Goal: Task Accomplishment & Management: Use online tool/utility

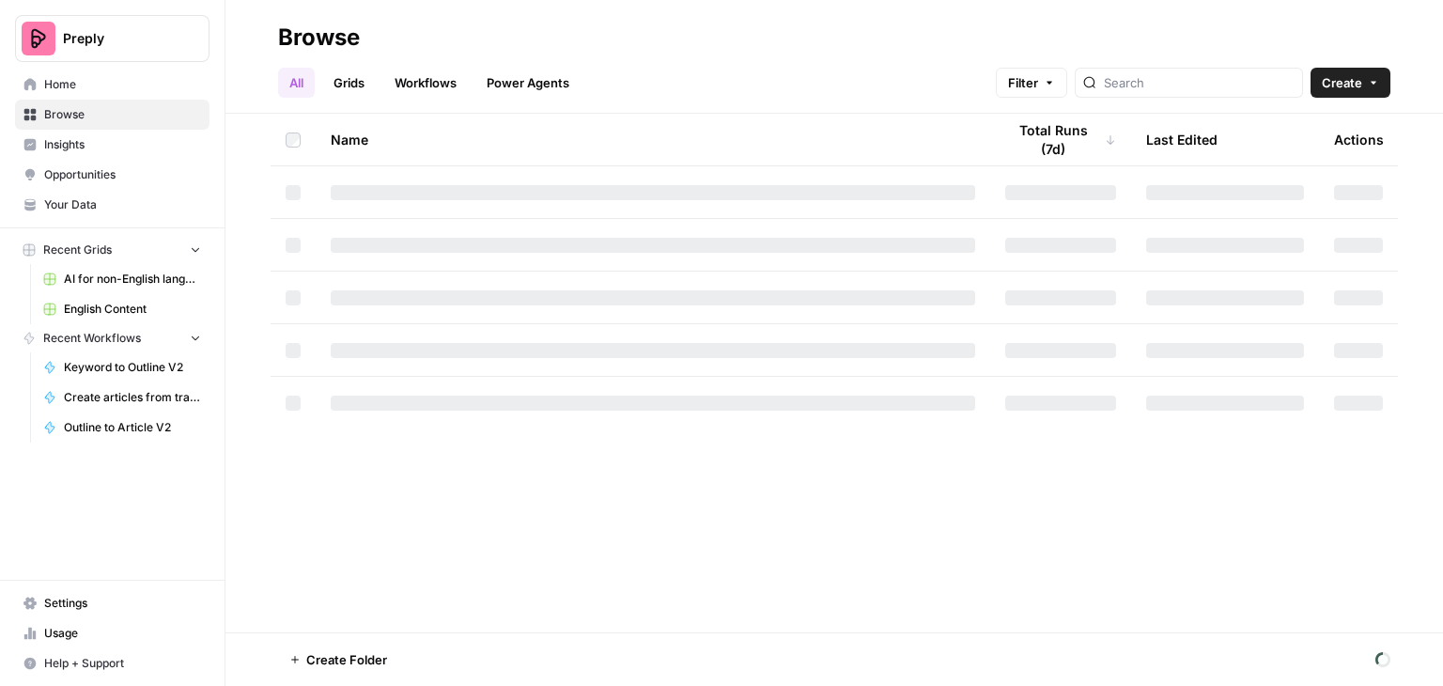
click at [354, 81] on link "Grids" at bounding box center [349, 83] width 54 height 30
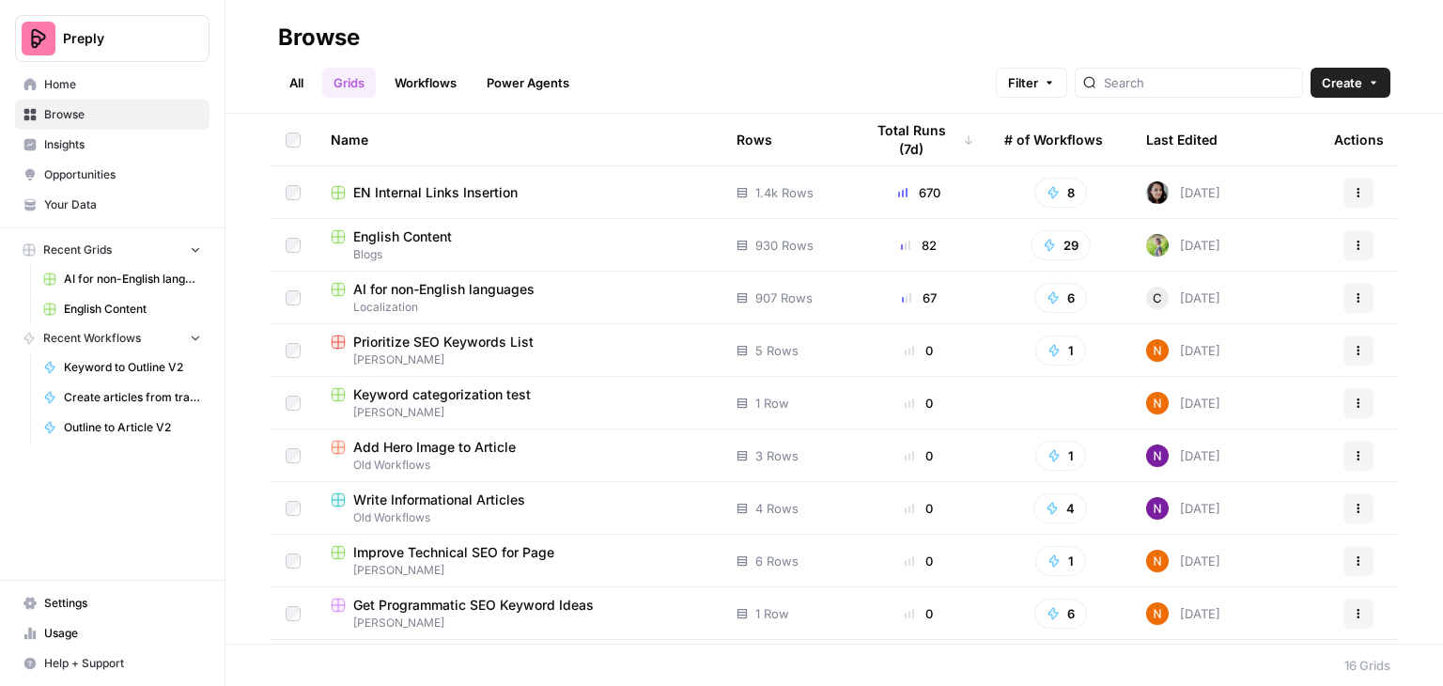
click at [383, 290] on span "AI for non-English languages" at bounding box center [443, 289] width 181 height 19
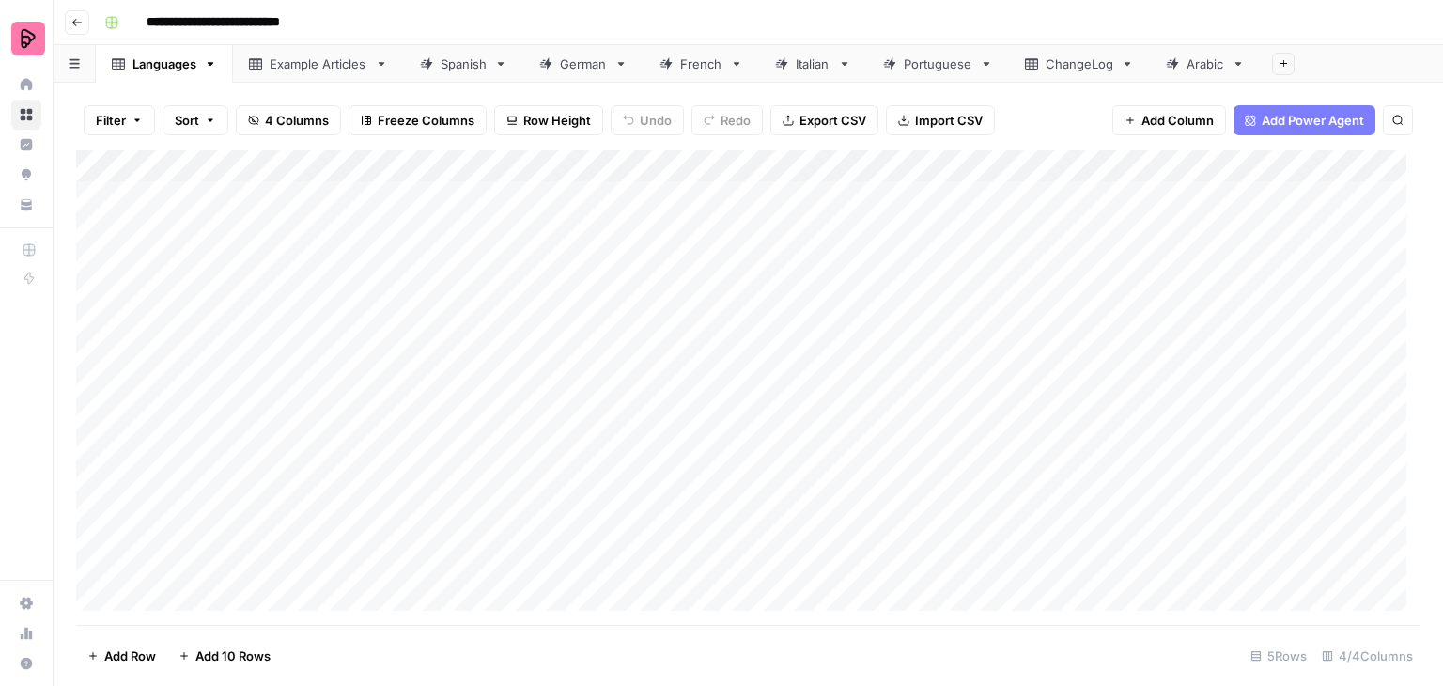
click at [583, 61] on div "German" at bounding box center [583, 63] width 47 height 19
click at [767, 301] on div "Add Column" at bounding box center [748, 387] width 1344 height 474
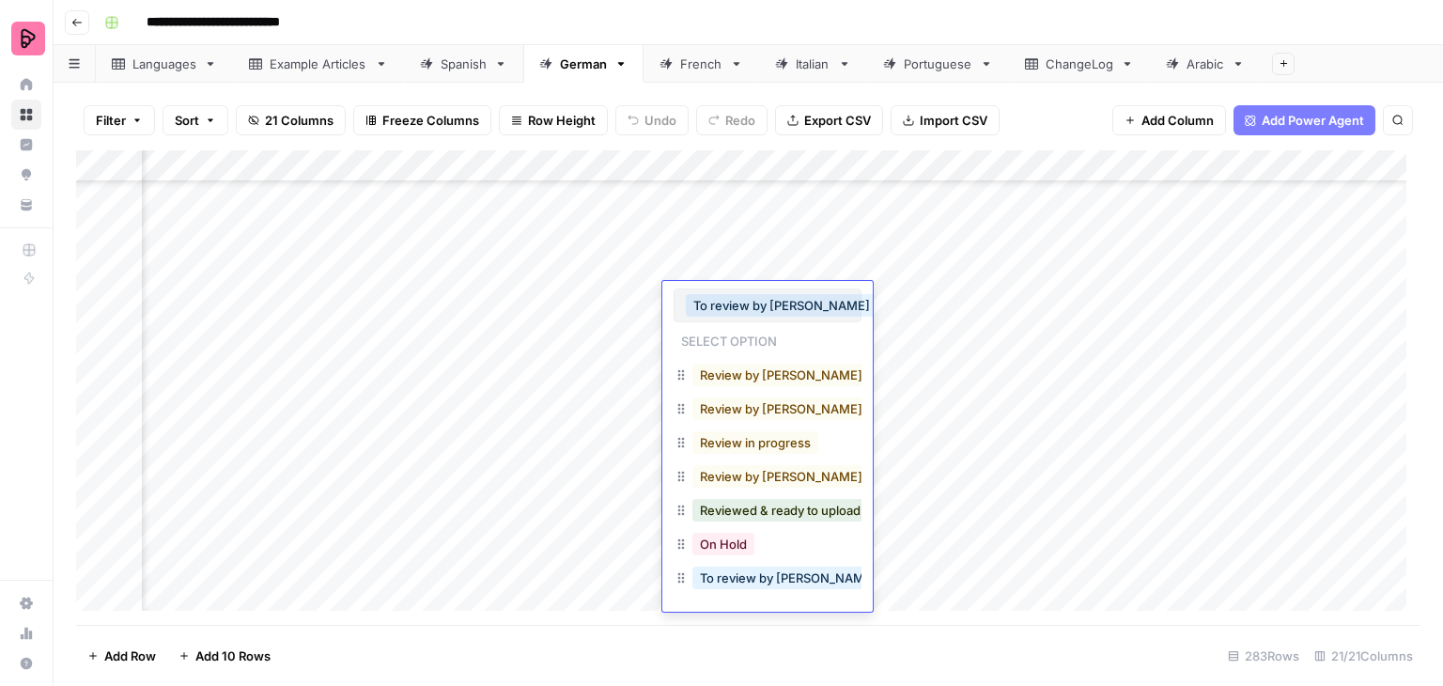
scroll to position [146, 0]
click at [793, 470] on button "Review by [PERSON_NAME] in progress" at bounding box center [815, 476] width 246 height 23
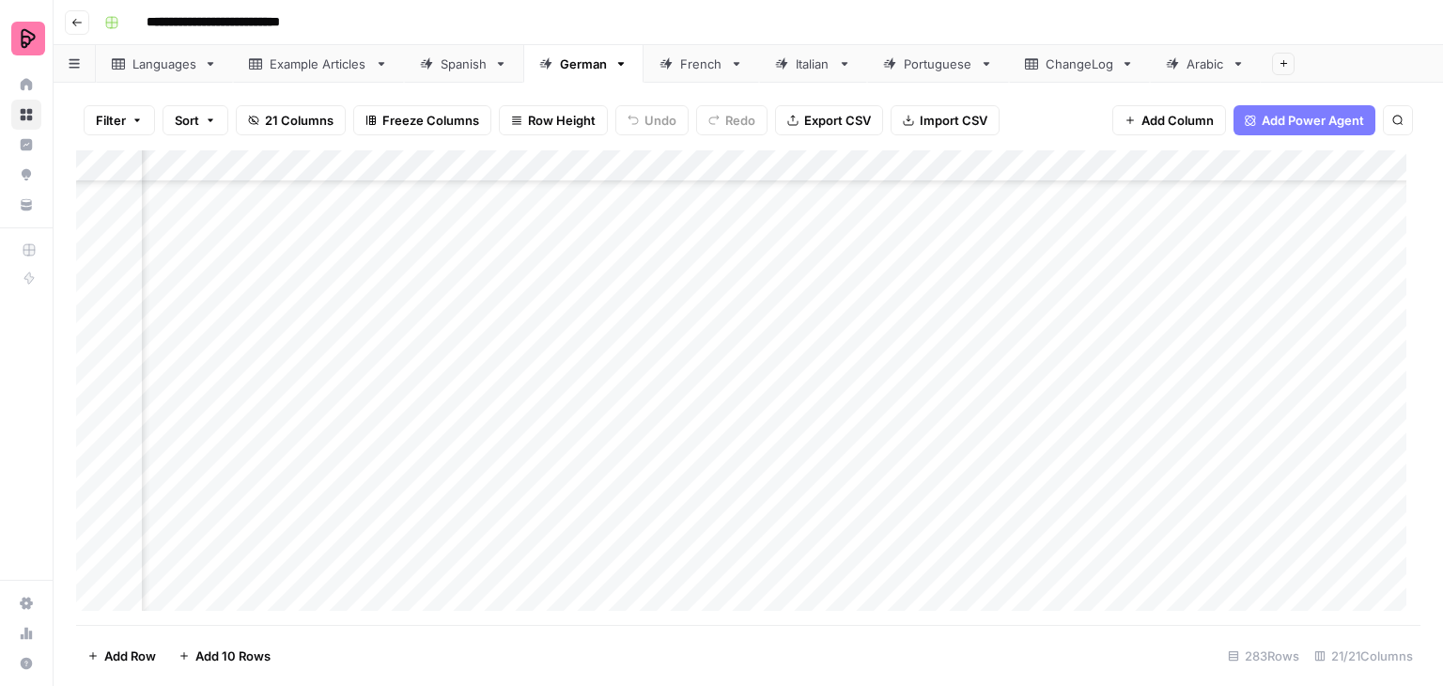
click at [755, 332] on div "Add Column" at bounding box center [748, 387] width 1344 height 474
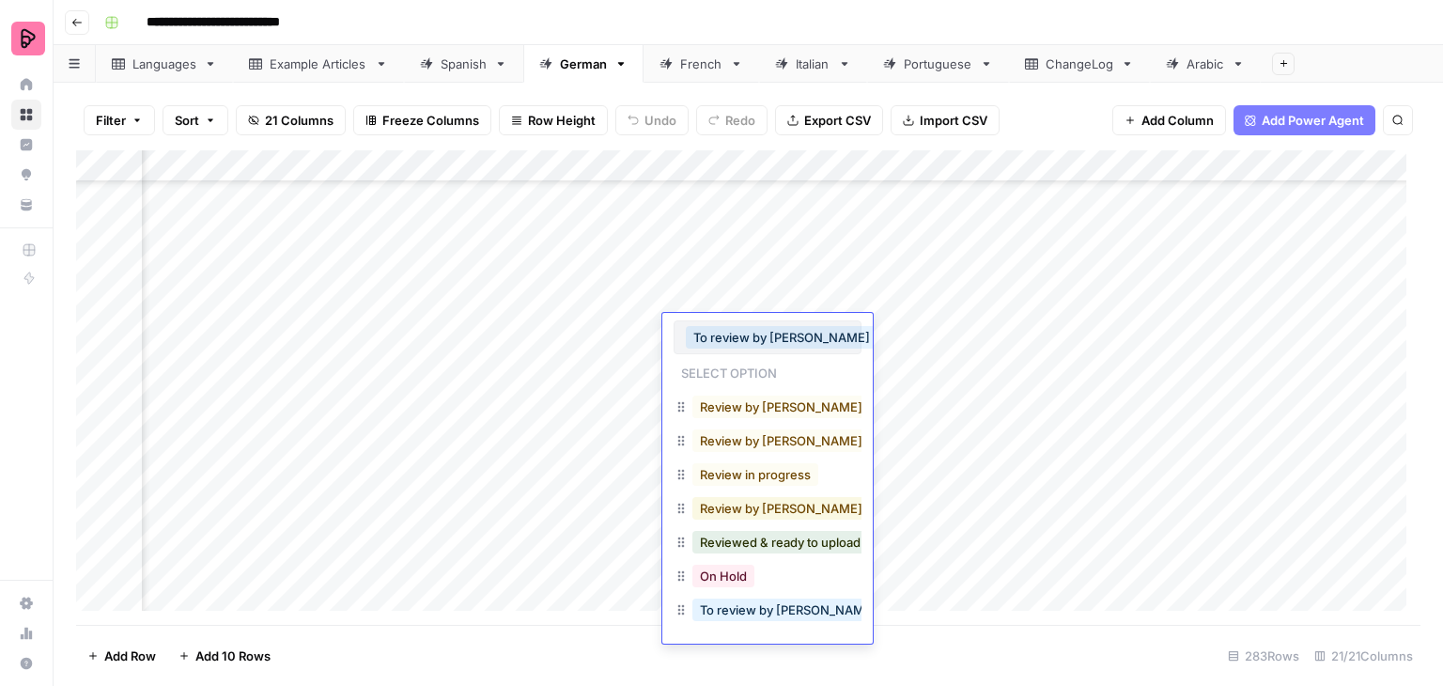
click at [786, 497] on button "Review by [PERSON_NAME] in progress" at bounding box center [815, 508] width 246 height 23
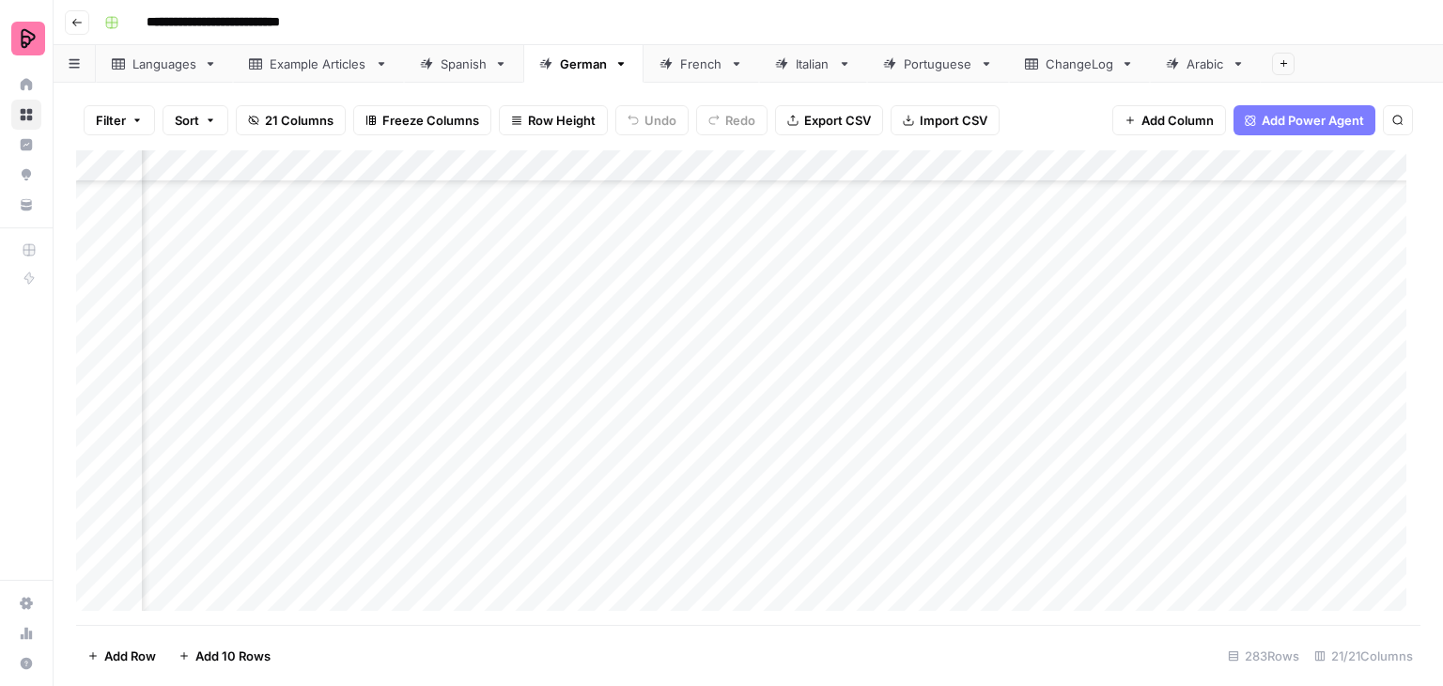
click at [756, 355] on div "Add Column" at bounding box center [748, 387] width 1344 height 474
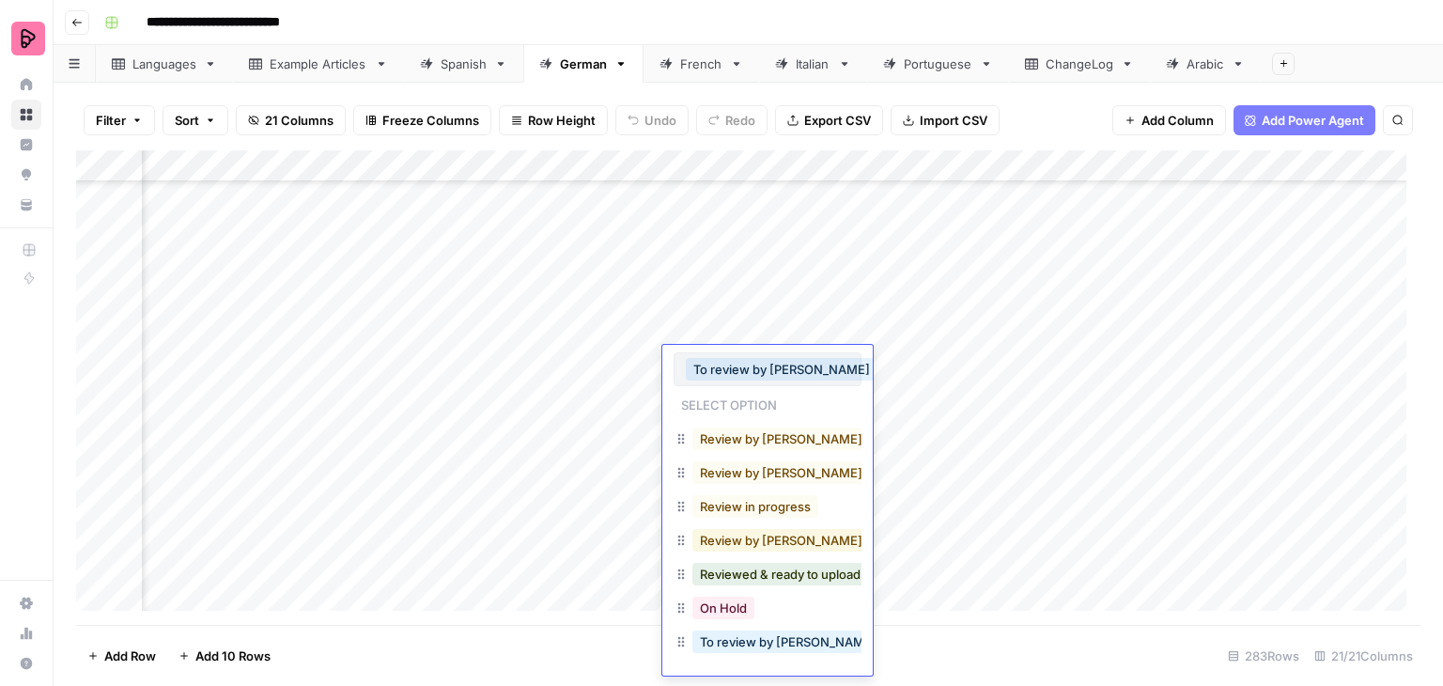
click at [786, 529] on button "Review by [PERSON_NAME] in progress" at bounding box center [815, 540] width 246 height 23
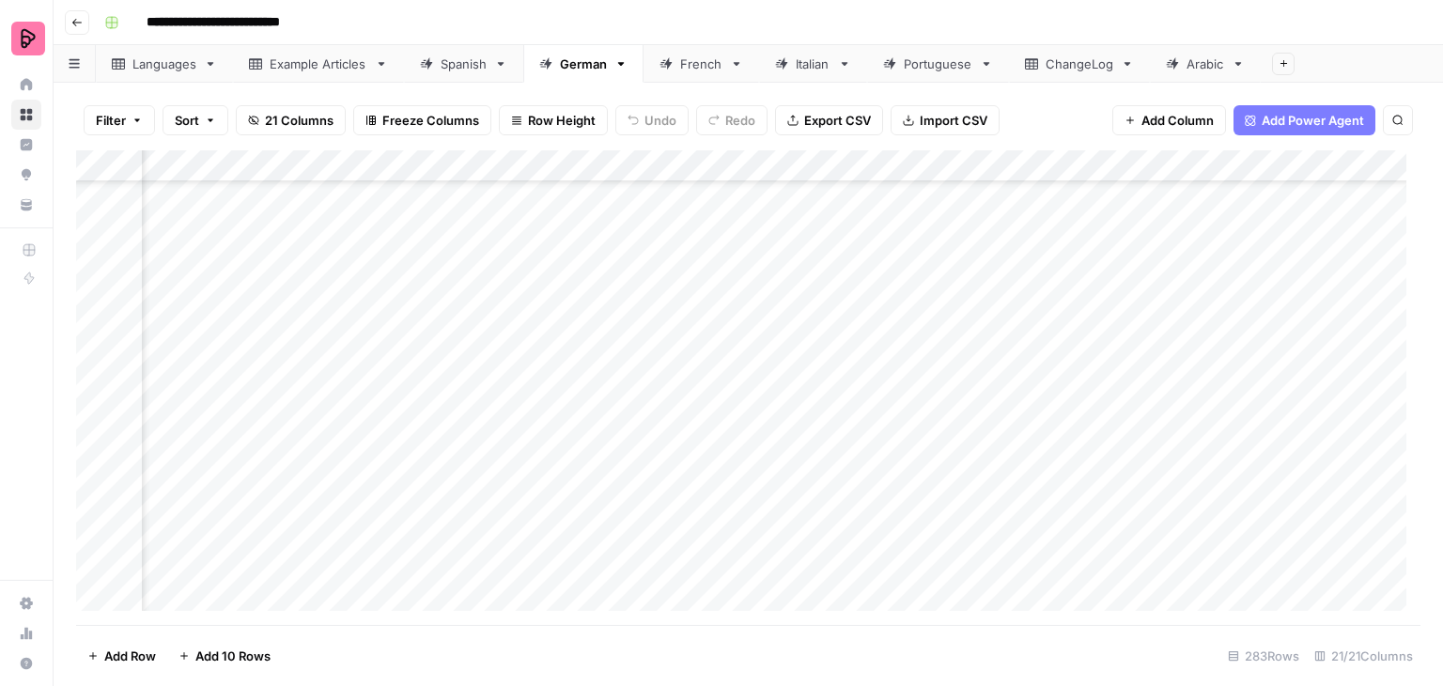
click at [743, 394] on div "Add Column" at bounding box center [748, 387] width 1344 height 474
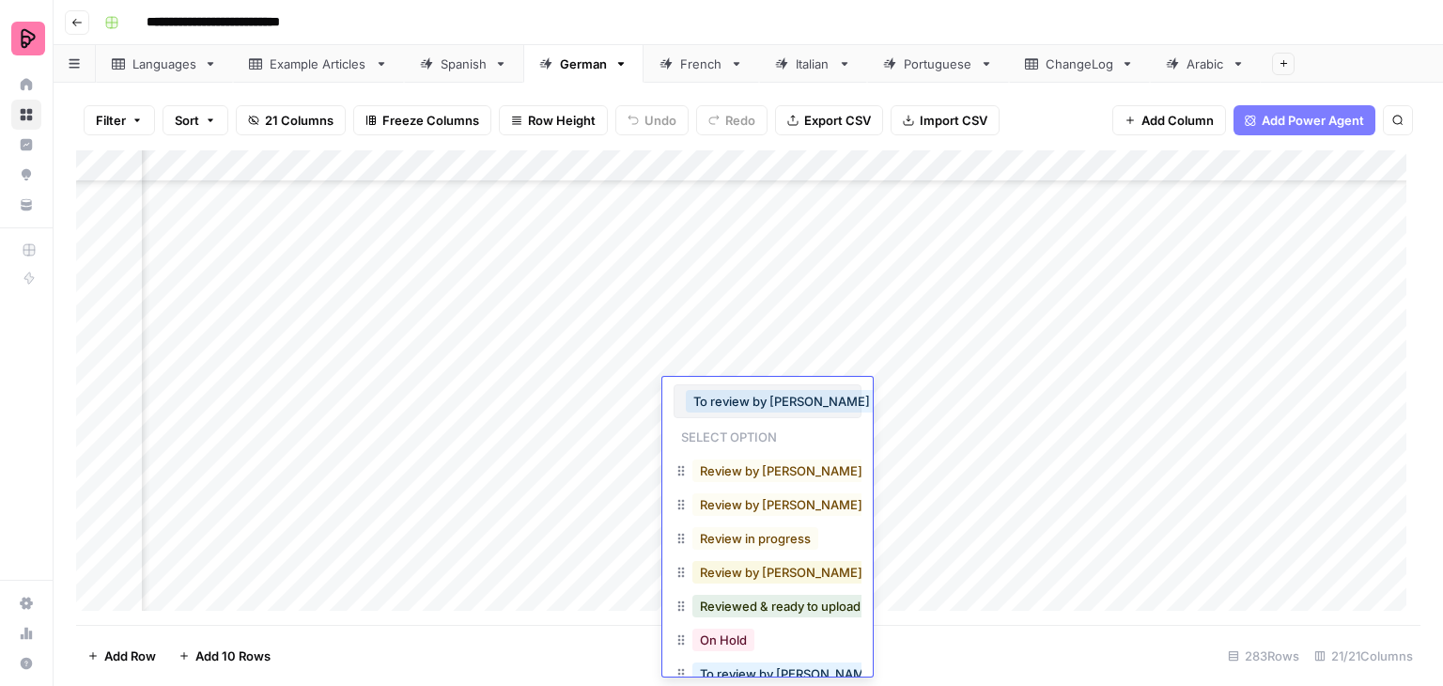
click at [786, 561] on button "Review by [PERSON_NAME] in progress" at bounding box center [815, 572] width 246 height 23
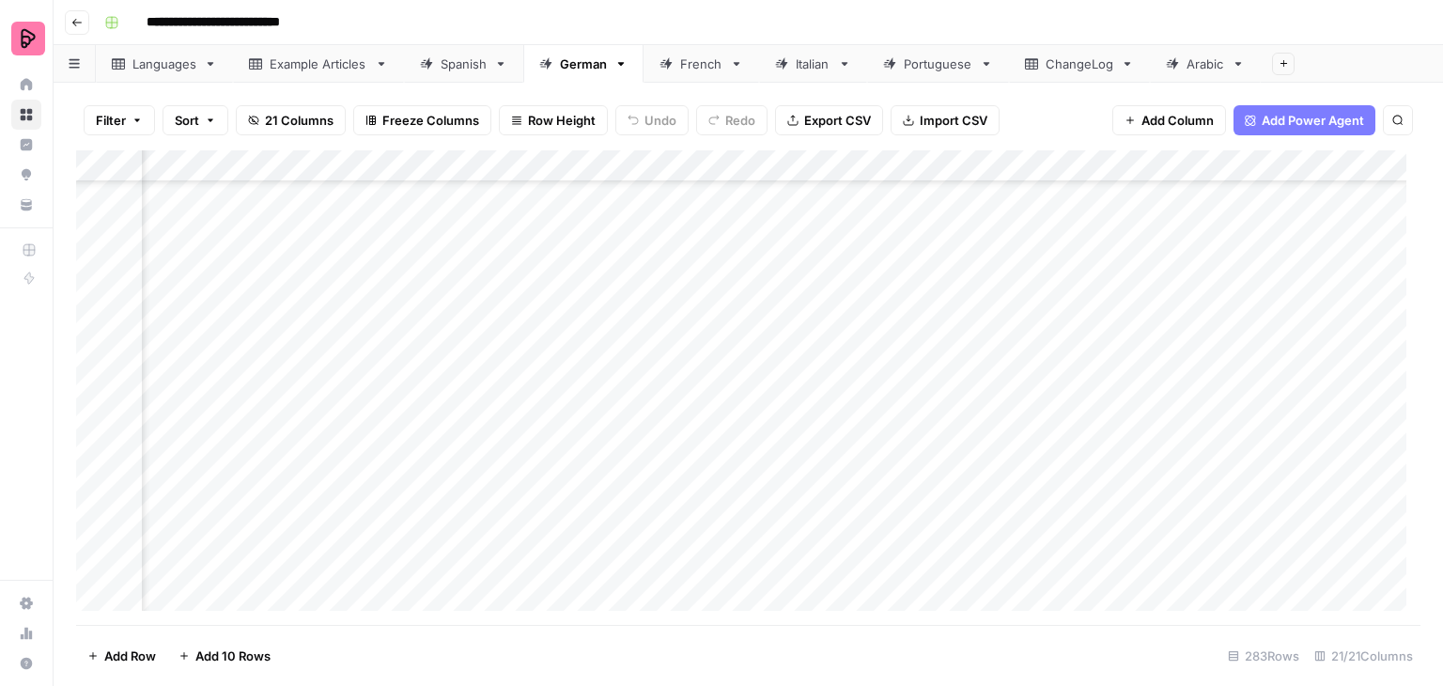
click at [757, 428] on div "Add Column" at bounding box center [748, 387] width 1344 height 474
click at [756, 429] on div "Add Column" at bounding box center [748, 387] width 1344 height 474
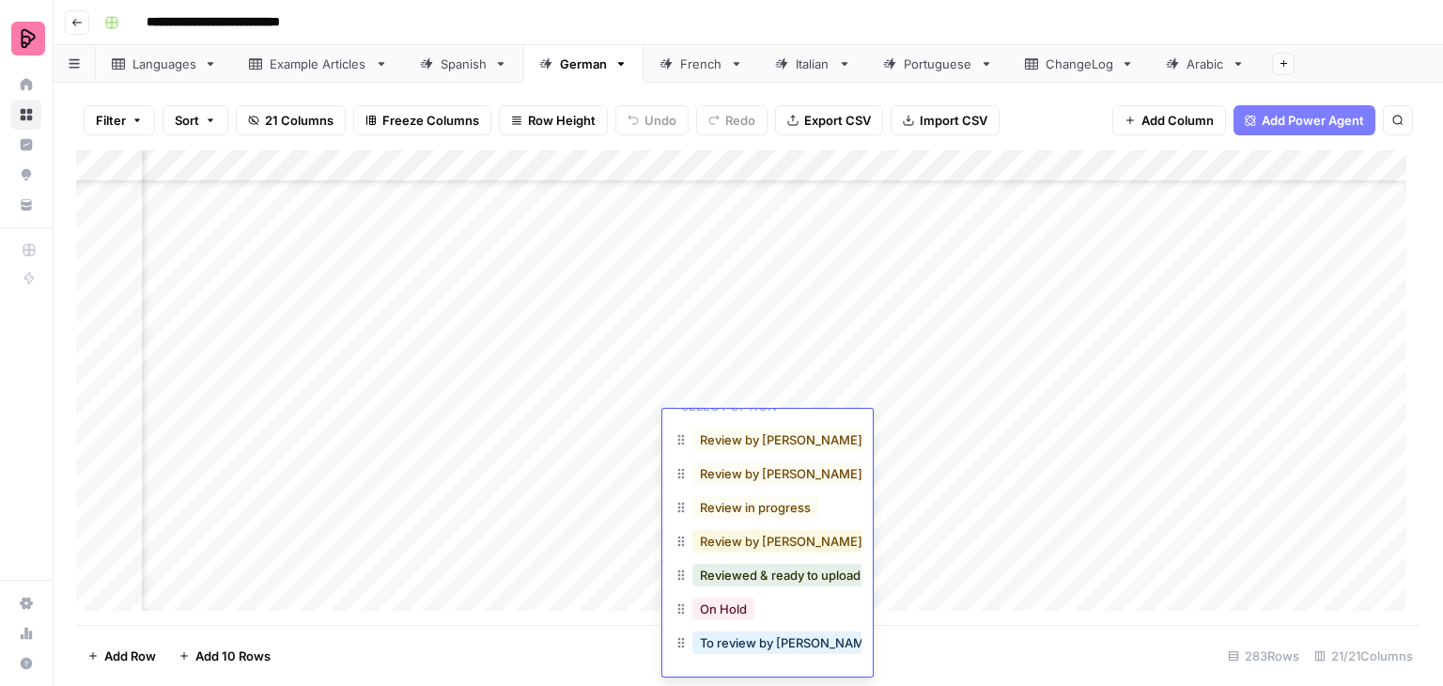
click at [810, 530] on button "Review by [PERSON_NAME] in progress" at bounding box center [815, 541] width 246 height 23
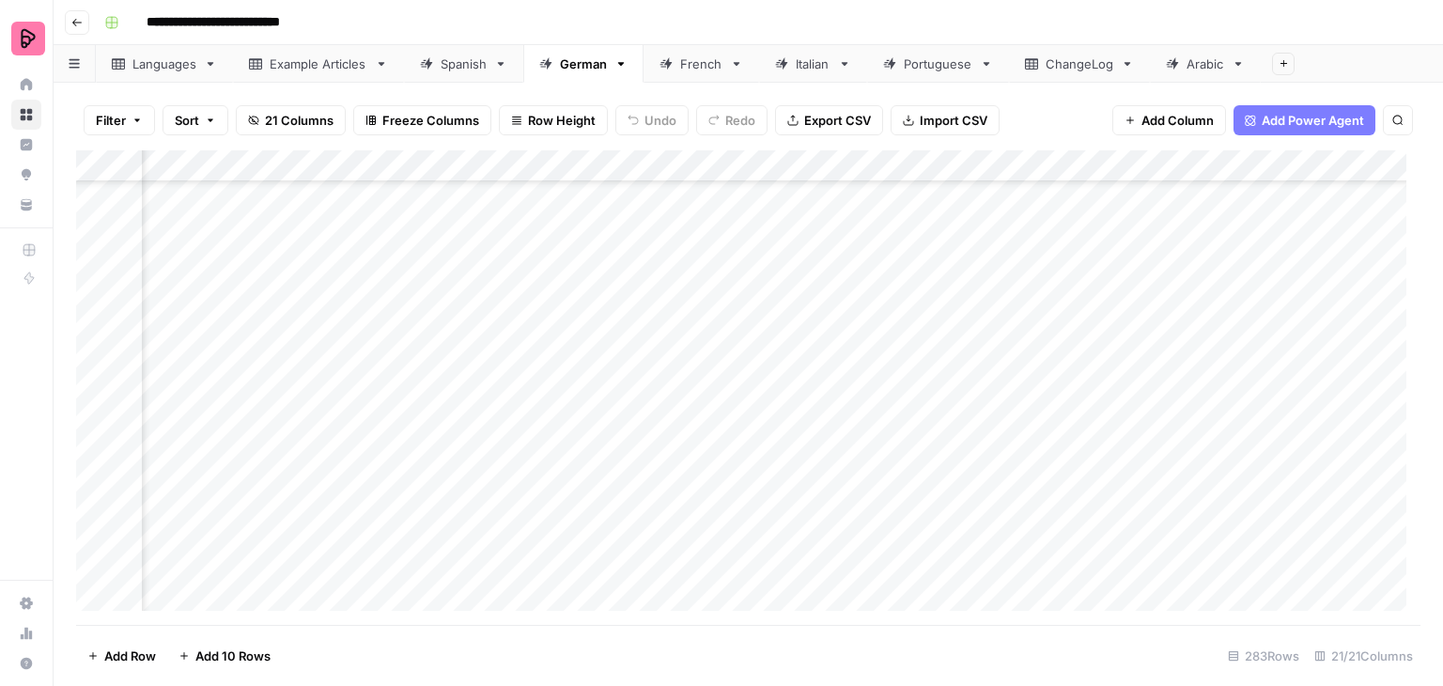
click at [411, 299] on div "Add Column" at bounding box center [748, 387] width 1344 height 474
click at [431, 323] on div "Add Column" at bounding box center [748, 387] width 1344 height 474
click at [442, 360] on div "Add Column" at bounding box center [748, 387] width 1344 height 474
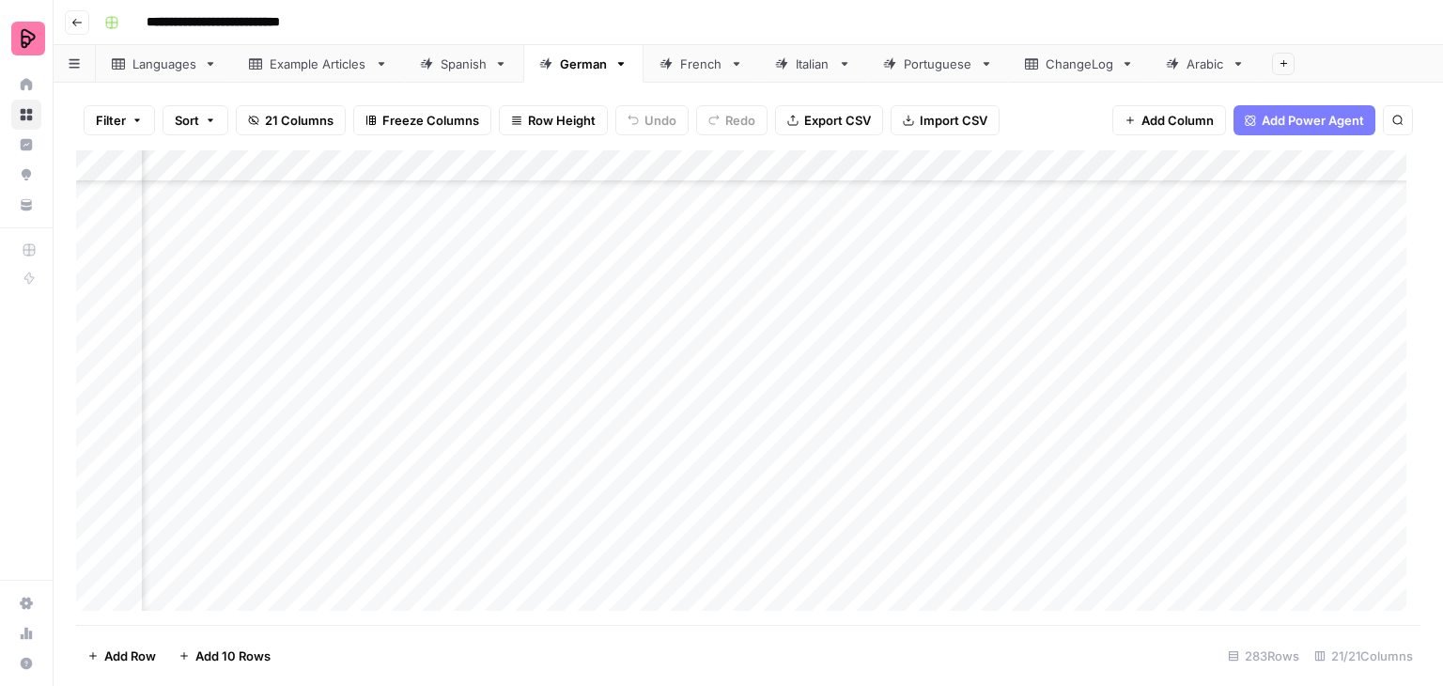
click at [442, 360] on div "Add Column" at bounding box center [748, 387] width 1344 height 474
click at [450, 388] on div "Add Column" at bounding box center [748, 387] width 1344 height 474
click at [442, 427] on div "Add Column" at bounding box center [748, 387] width 1344 height 474
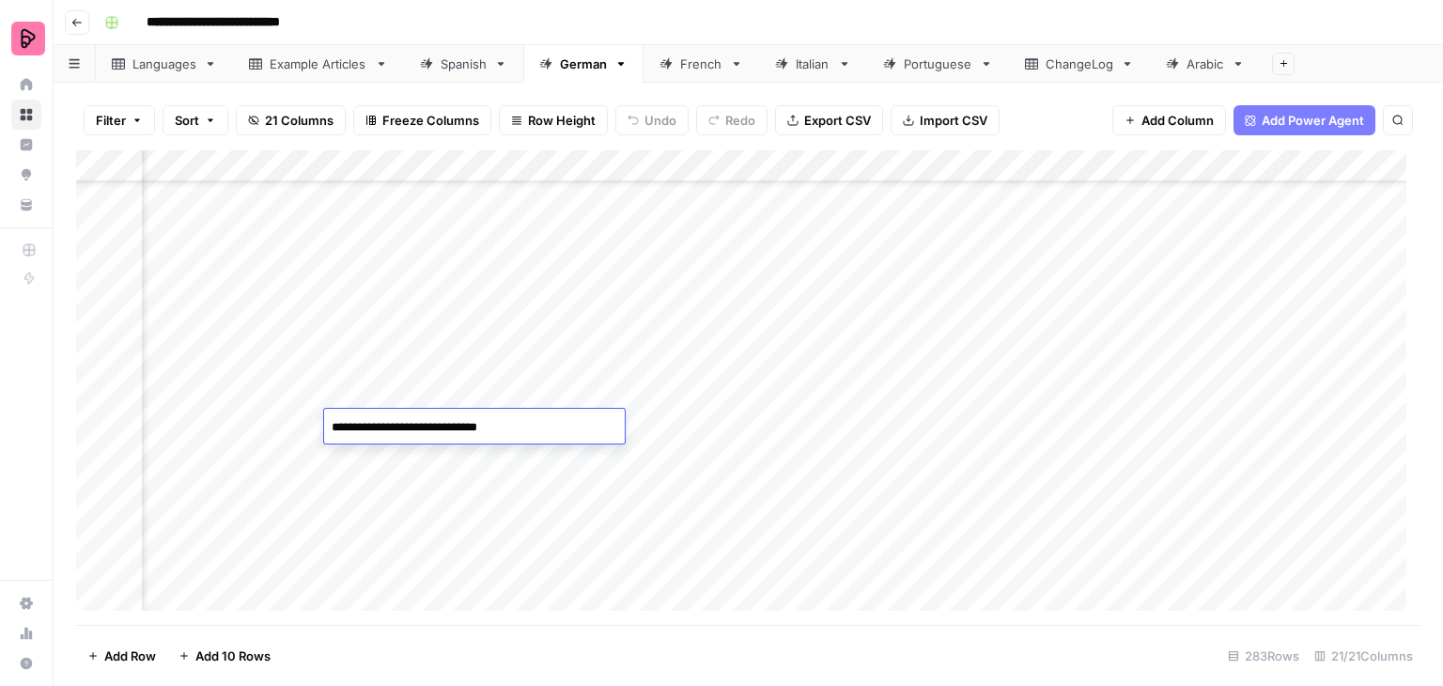
click at [934, 296] on div "Add Column" at bounding box center [748, 387] width 1344 height 474
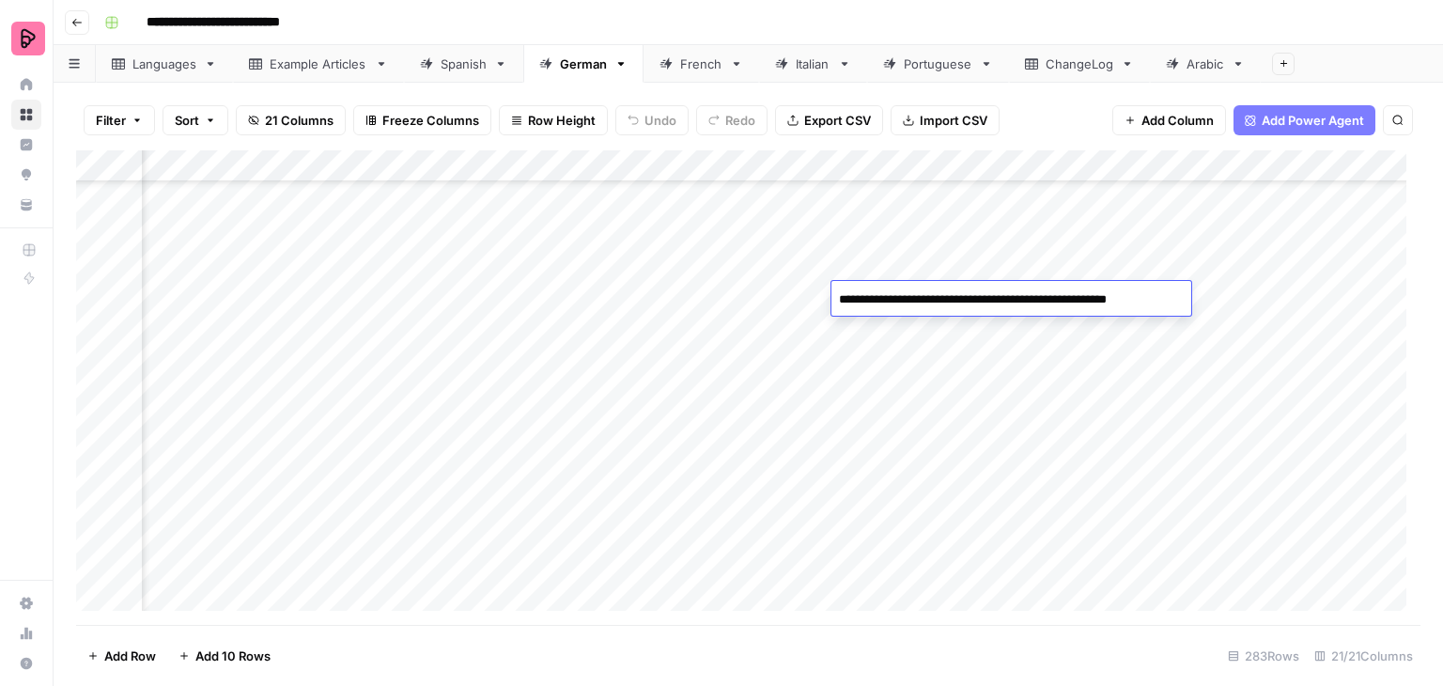
drag, startPoint x: 1048, startPoint y: 295, endPoint x: 1181, endPoint y: 288, distance: 133.6
click at [1181, 288] on textarea "**********" at bounding box center [1007, 300] width 353 height 26
click at [883, 302] on textarea "**********" at bounding box center [994, 300] width 326 height 26
type textarea "**********"
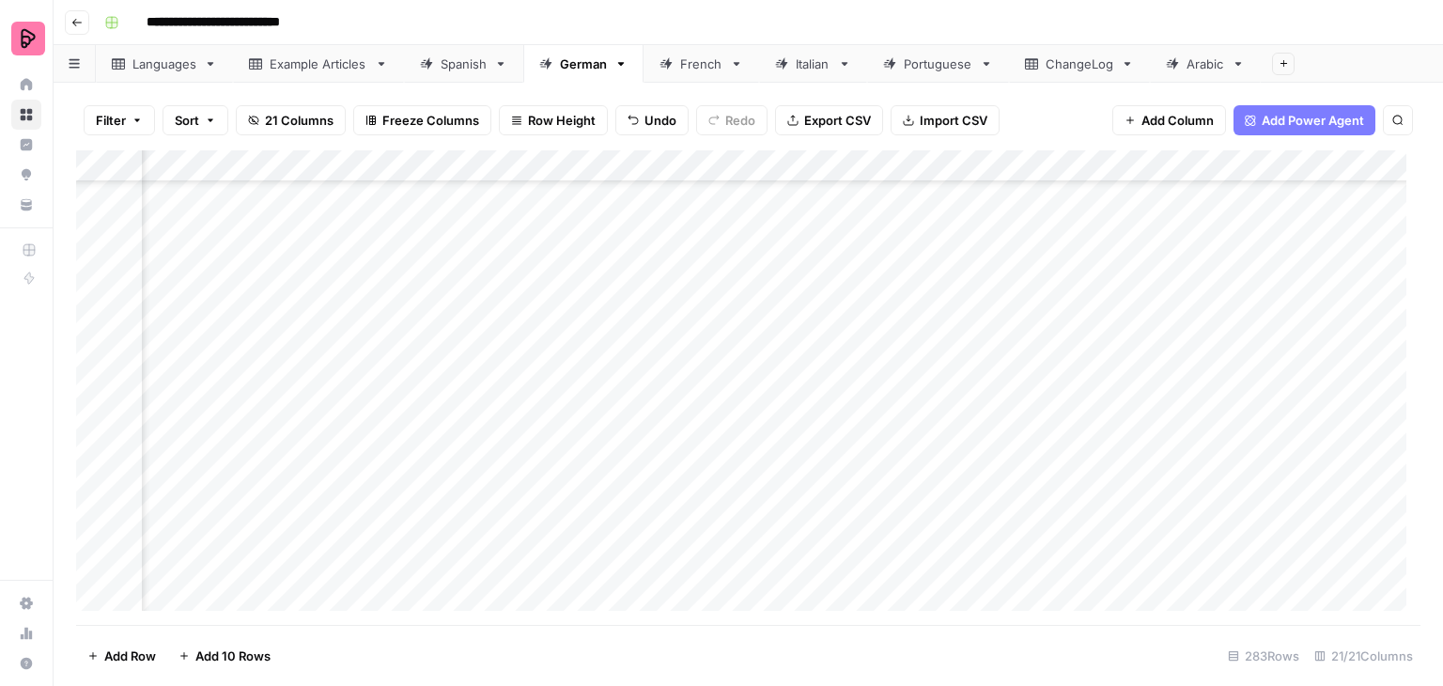
click at [1212, 295] on div "Add Column" at bounding box center [748, 387] width 1344 height 474
click at [1058, 298] on div "Add Column" at bounding box center [748, 387] width 1344 height 474
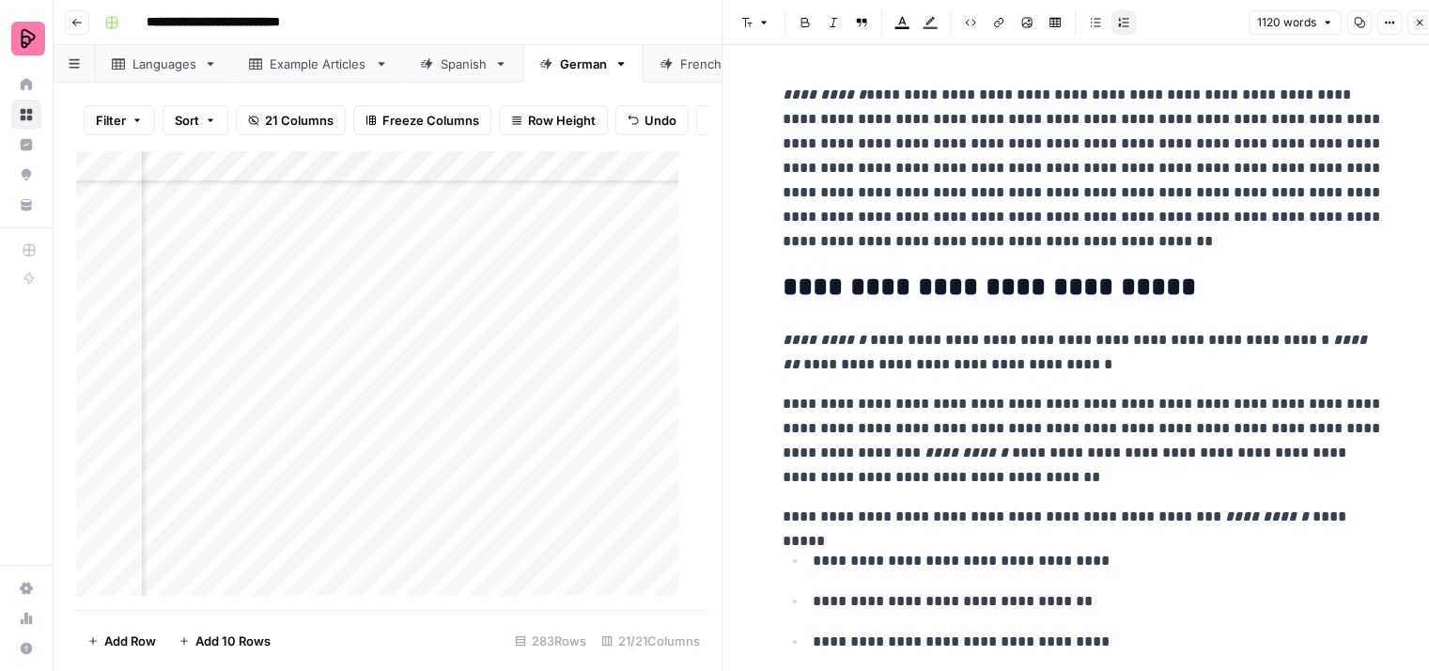
click at [1066, 196] on p "**********" at bounding box center [1083, 168] width 601 height 171
